Goal: Use online tool/utility: Utilize a website feature to perform a specific function

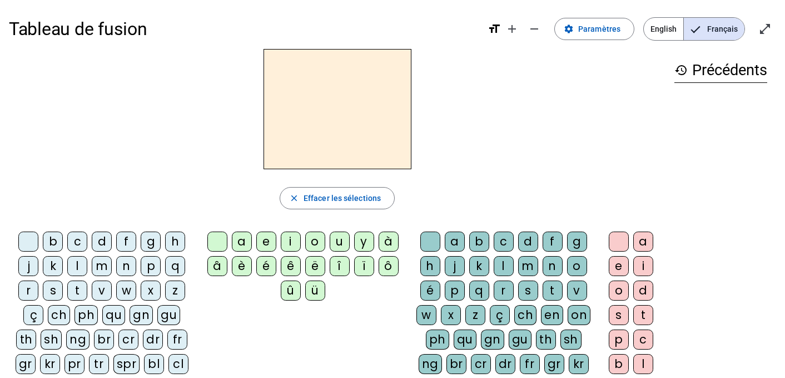
click at [99, 264] on div "m" at bounding box center [102, 266] width 20 height 20
click at [242, 237] on div "a" at bounding box center [242, 241] width 20 height 20
click at [82, 290] on div "t" at bounding box center [77, 290] width 20 height 20
click at [77, 264] on div "l" at bounding box center [77, 266] width 20 height 20
click at [264, 241] on div "e" at bounding box center [266, 241] width 20 height 20
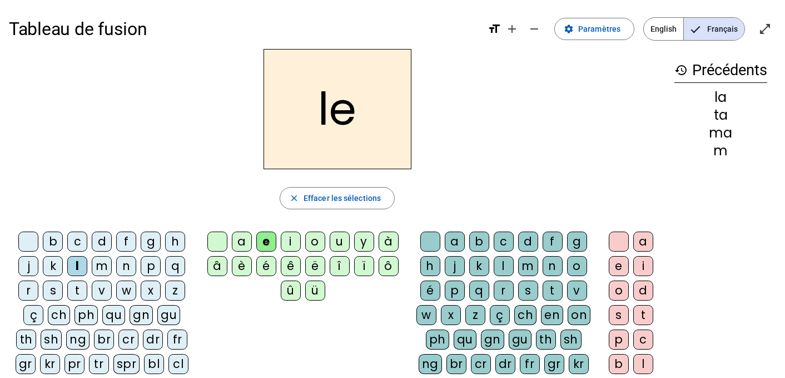
click at [335, 240] on div "u" at bounding box center [340, 241] width 20 height 20
click at [75, 289] on div "t" at bounding box center [77, 290] width 20 height 20
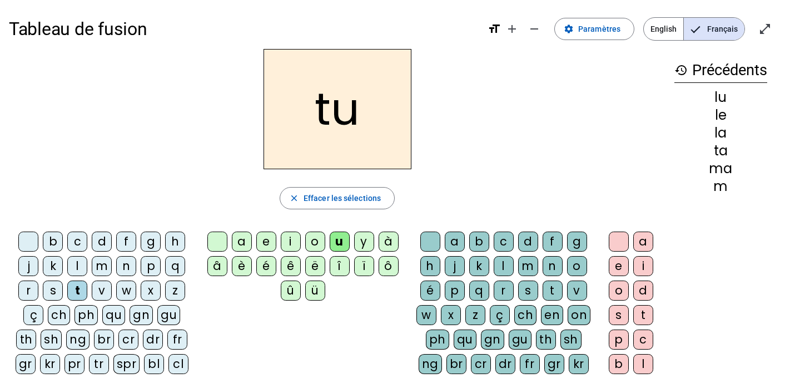
click at [101, 241] on div "d" at bounding box center [102, 241] width 20 height 20
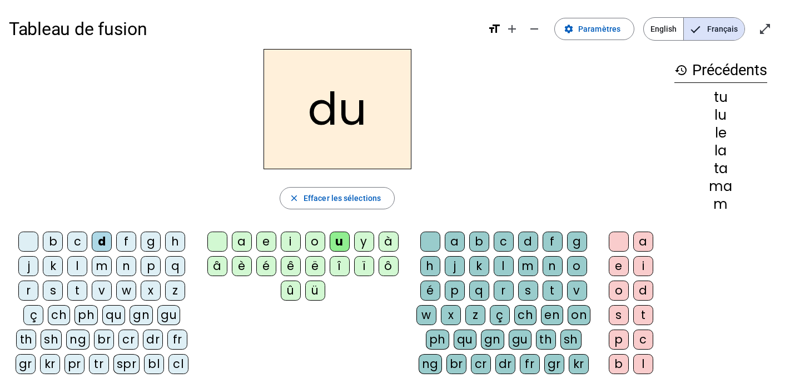
click at [265, 241] on div "e" at bounding box center [266, 241] width 20 height 20
click at [106, 265] on div "m" at bounding box center [102, 266] width 20 height 20
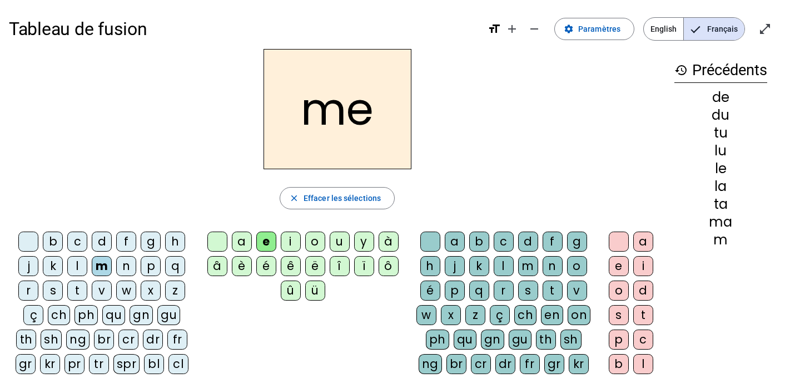
click at [28, 264] on div "j" at bounding box center [28, 266] width 20 height 20
